Goal: Task Accomplishment & Management: Manage account settings

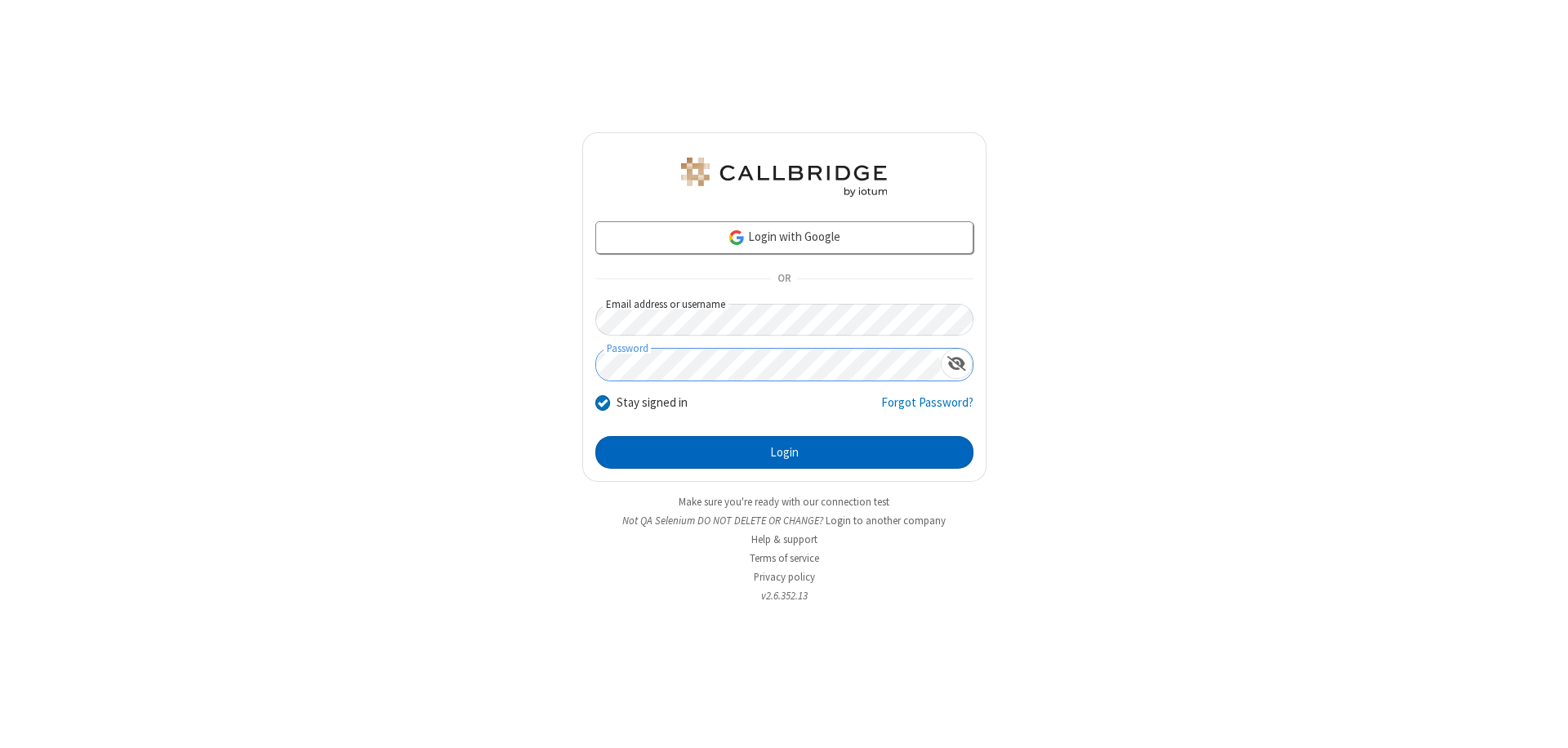
click at [784, 452] on button "Login" at bounding box center [784, 452] width 378 height 33
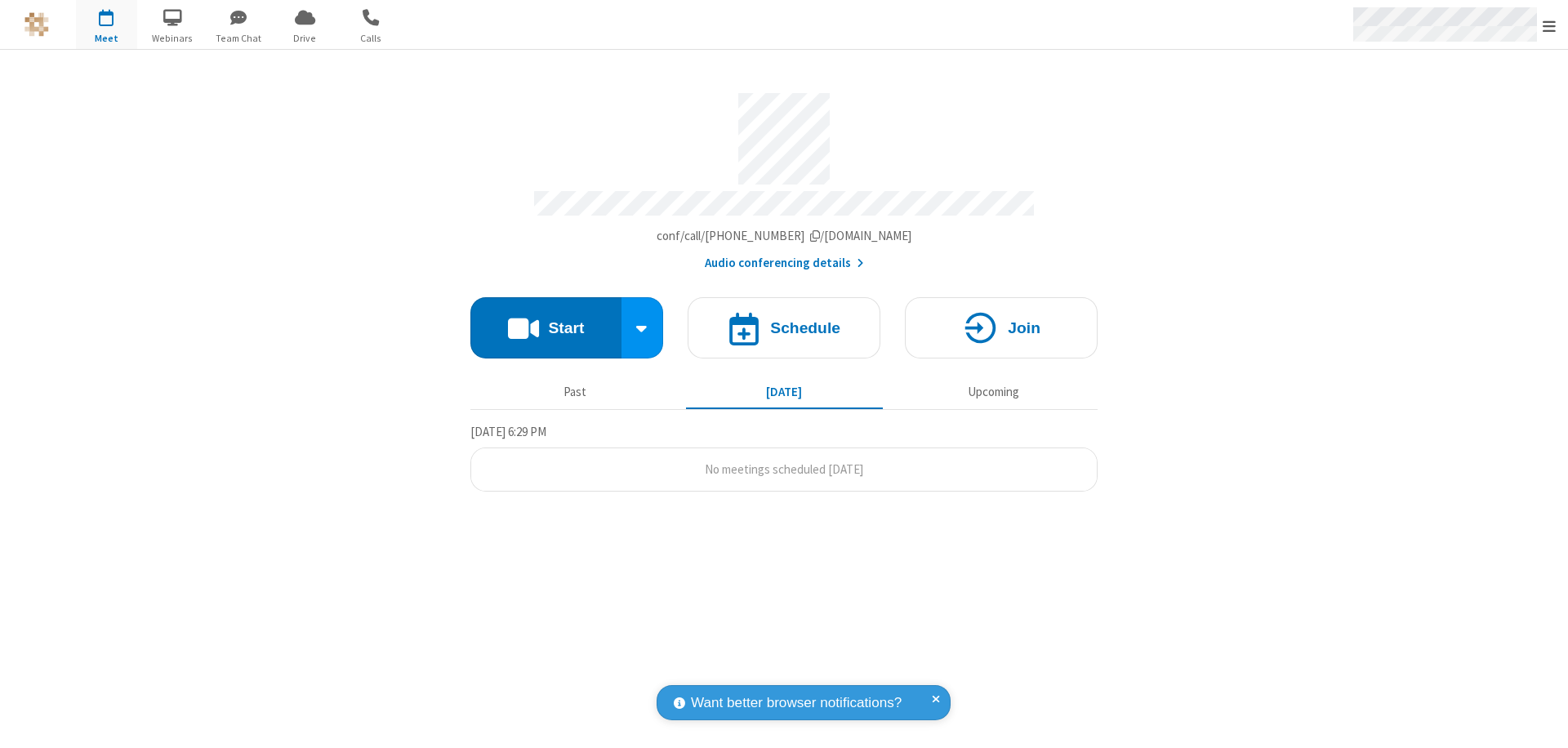
click at [1550, 25] on span "Open menu" at bounding box center [1550, 25] width 13 height 16
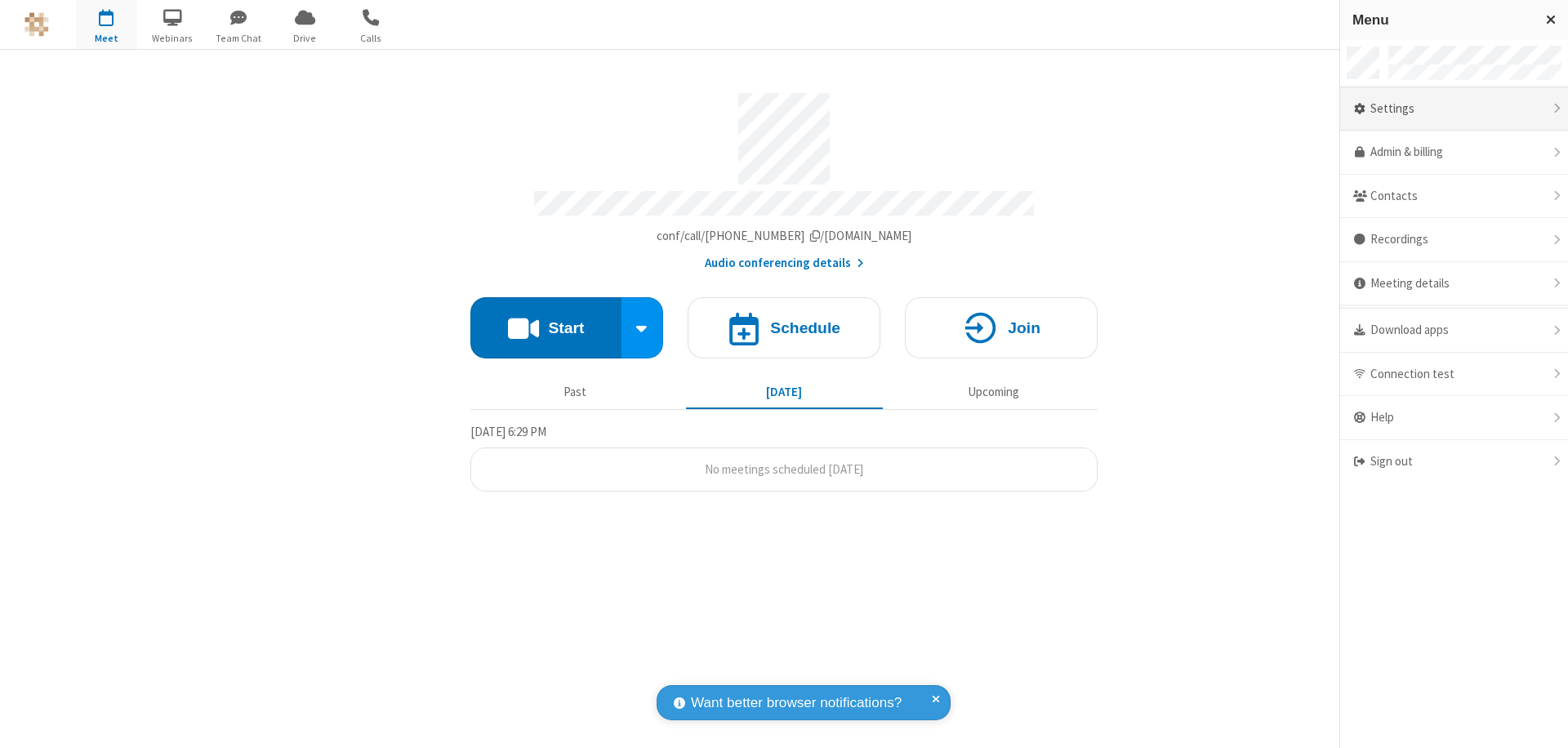
click at [1454, 109] on div "Settings" at bounding box center [1455, 109] width 228 height 44
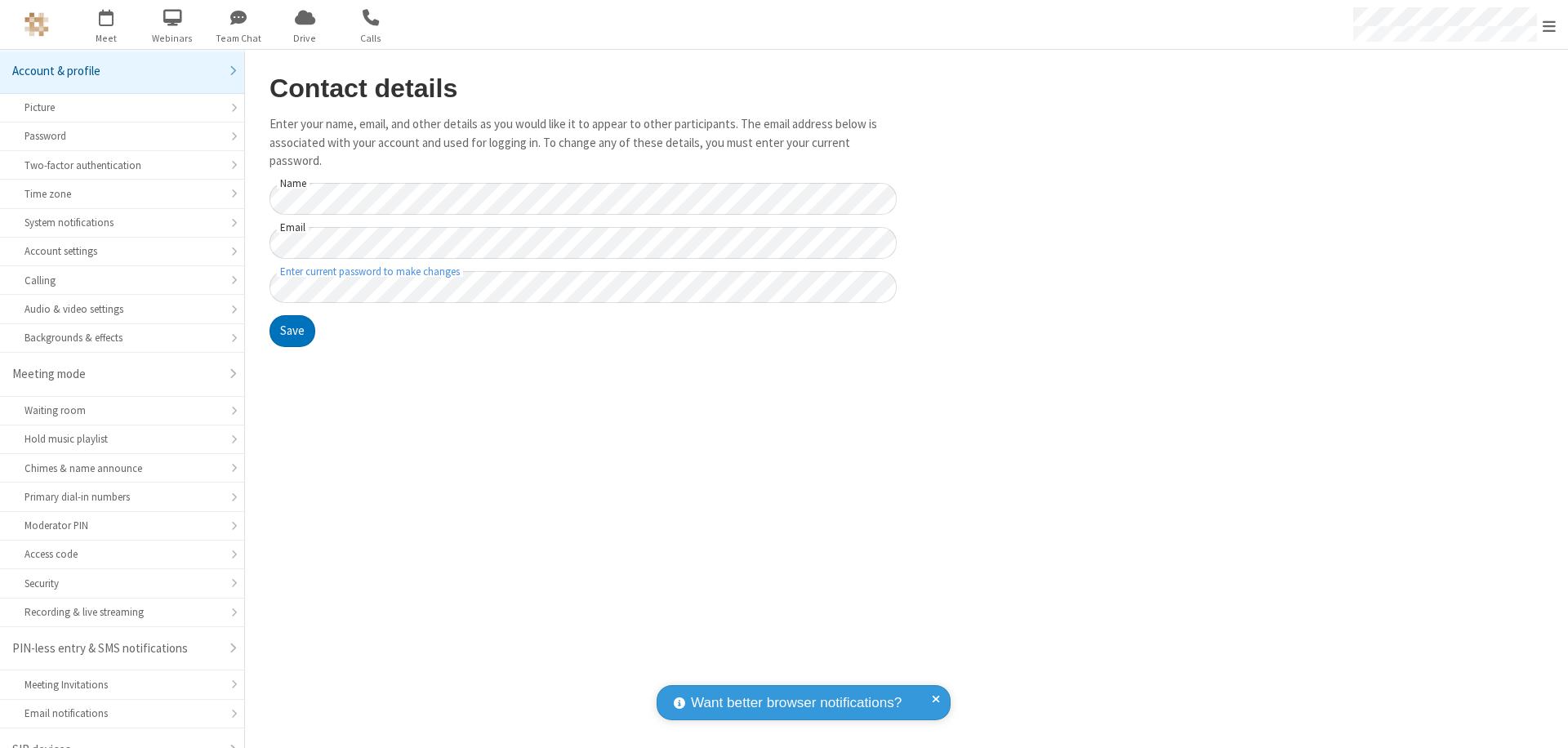
scroll to position [23, 0]
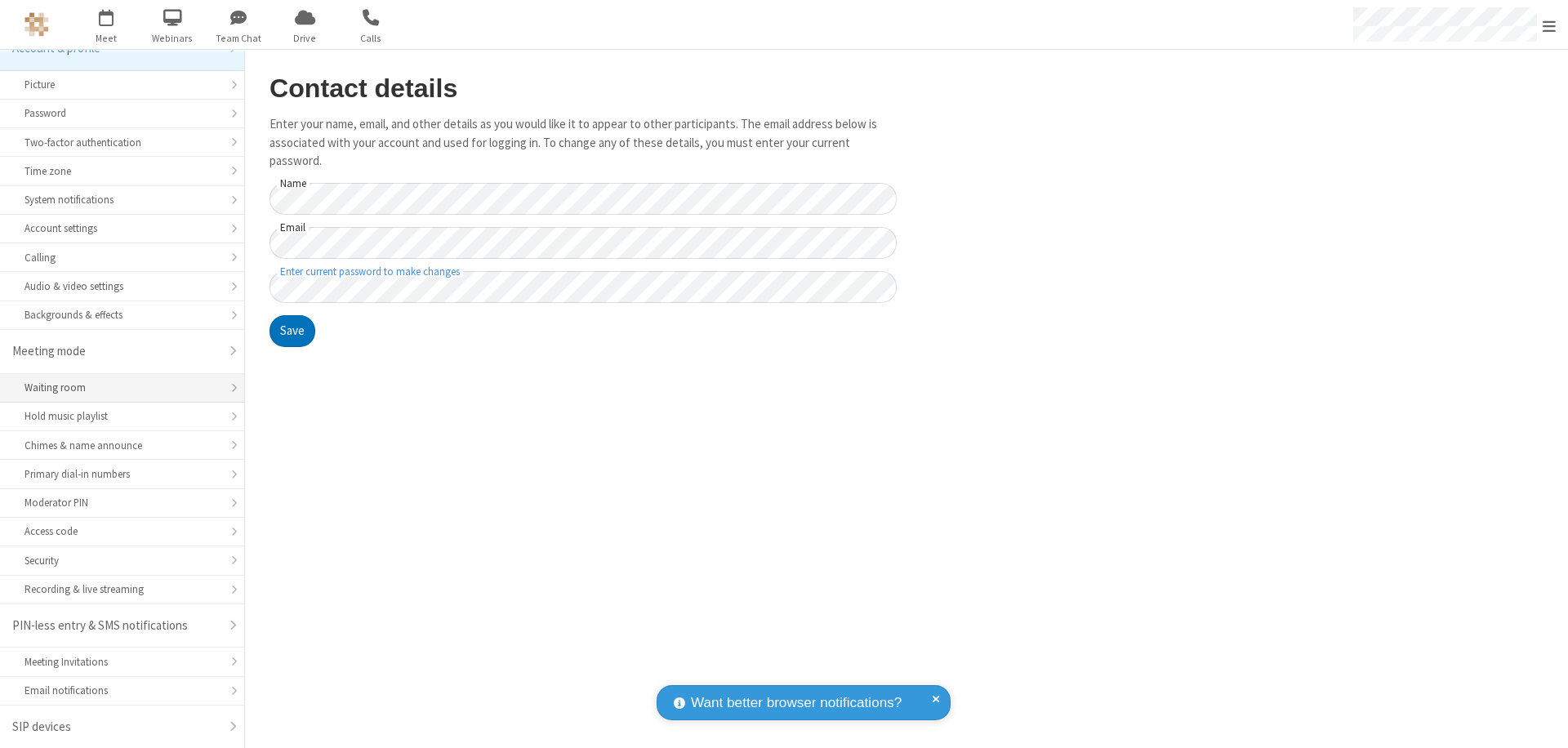
click at [116, 388] on div "Waiting room" at bounding box center [122, 387] width 195 height 16
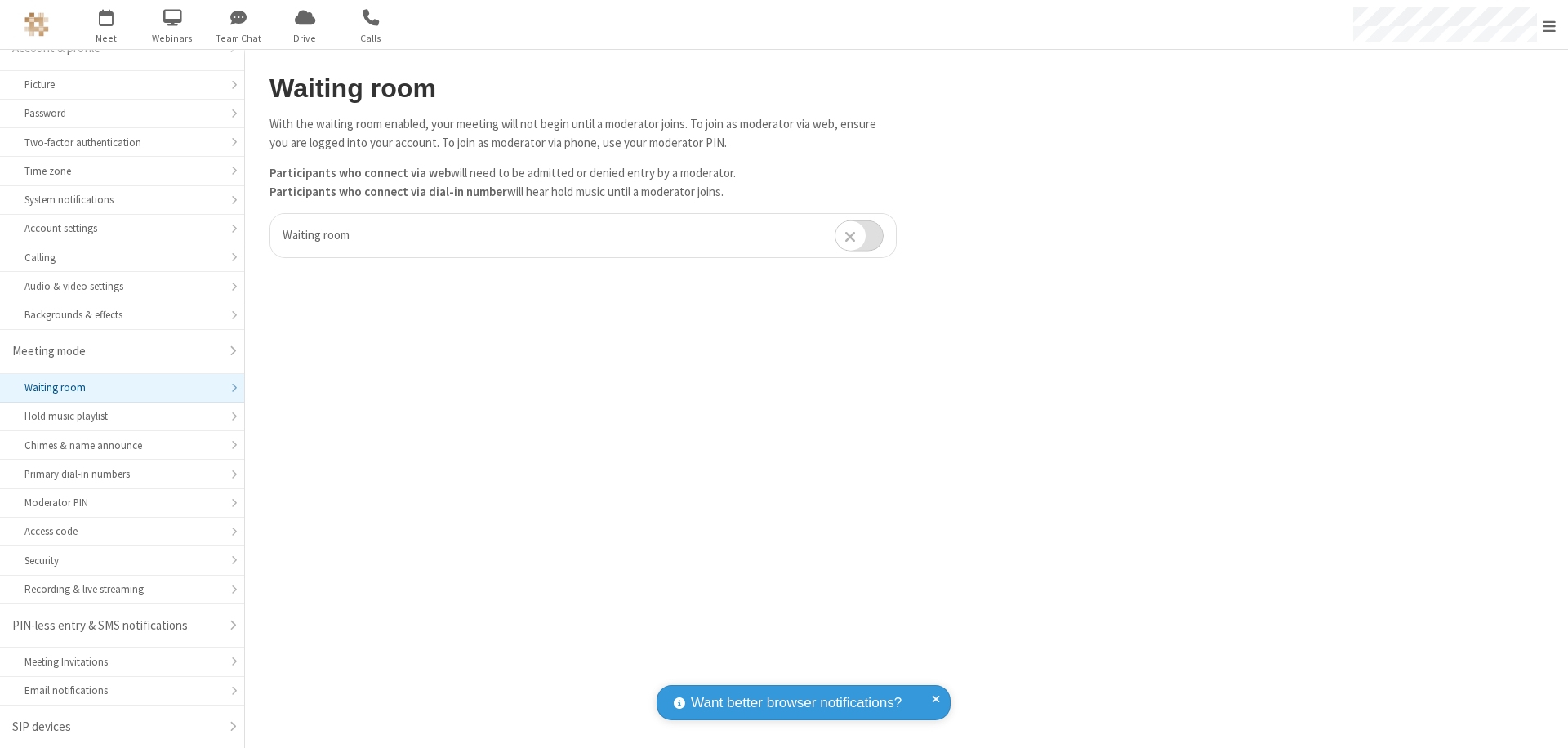
click at [859, 235] on input "checkbox" at bounding box center [859, 235] width 49 height 32
checkbox input "true"
click at [1550, 24] on span "Open menu" at bounding box center [1550, 25] width 13 height 16
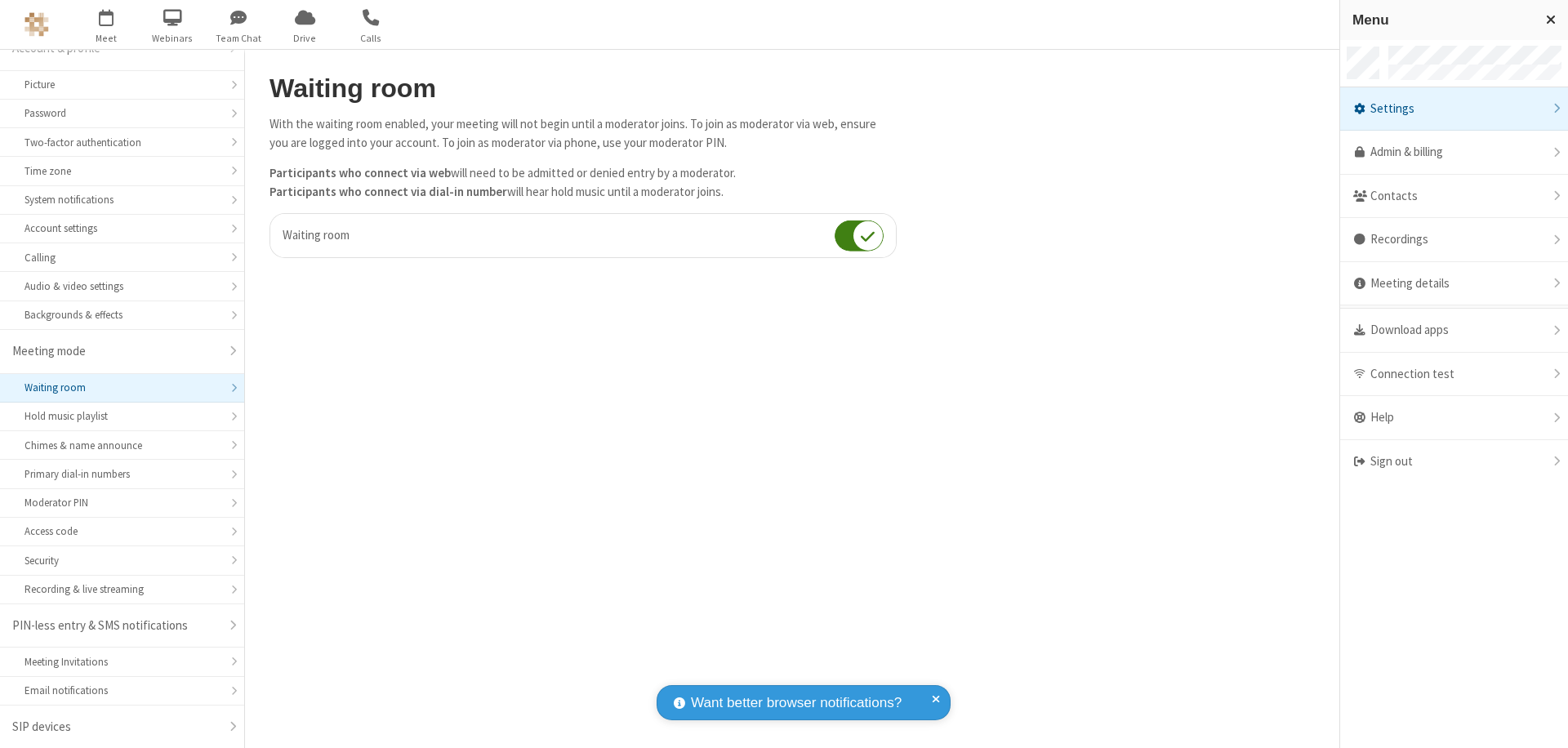
click at [1454, 462] on div "Sign out" at bounding box center [1455, 462] width 228 height 44
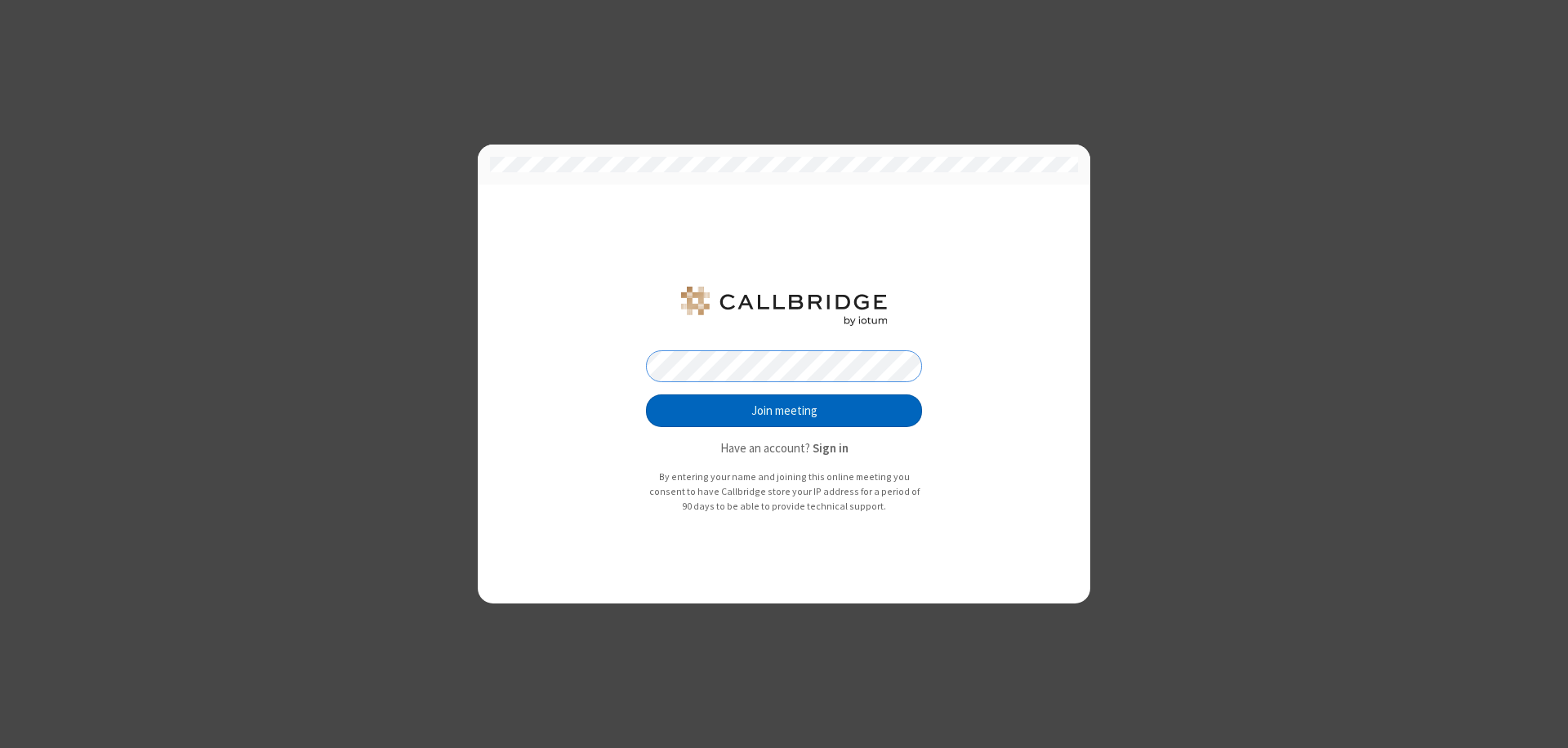
click at [784, 410] on button "Join meeting" at bounding box center [784, 410] width 276 height 33
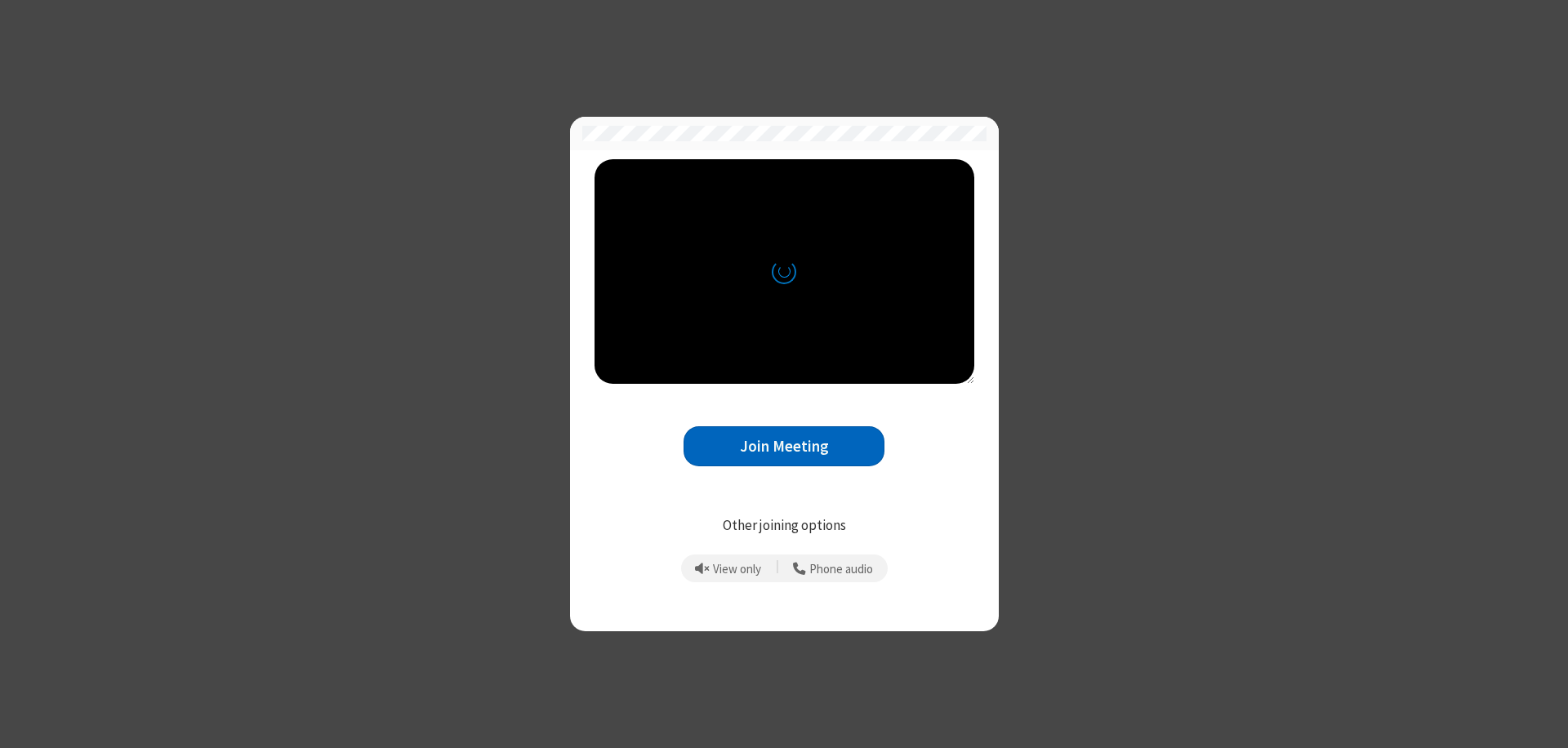
click at [784, 446] on button "Join Meeting" at bounding box center [784, 446] width 201 height 40
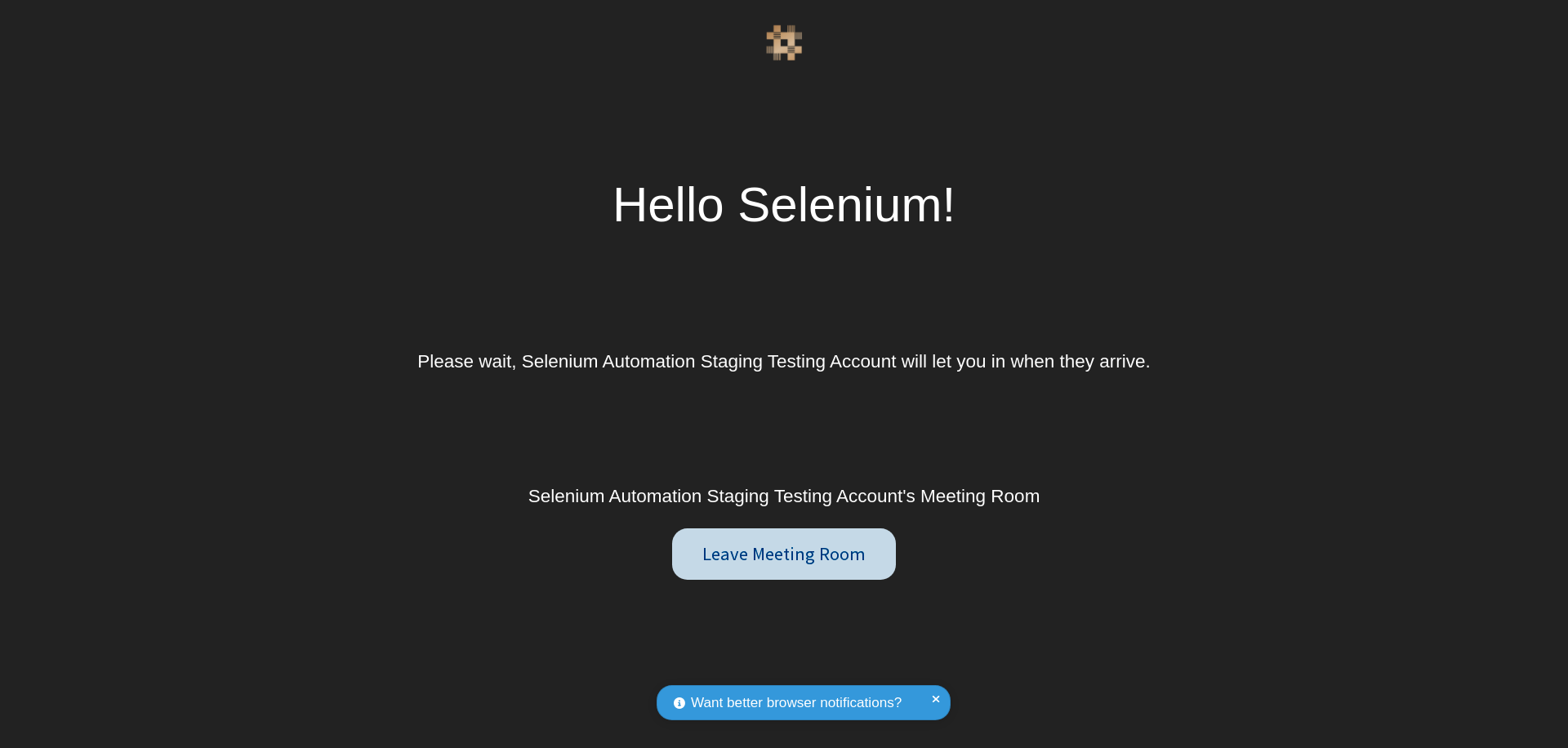
click at [784, 554] on button "Leave Meeting Room" at bounding box center [784, 555] width 223 height 52
